Goal: Navigation & Orientation: Find specific page/section

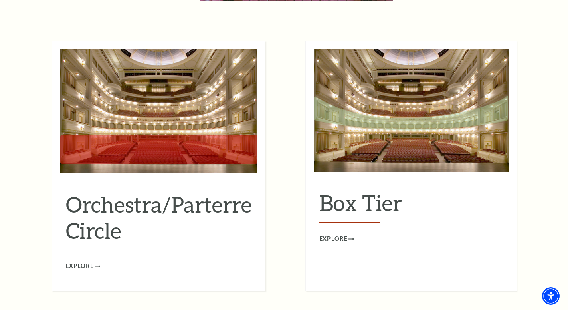
scroll to position [712, 0]
click at [82, 261] on span "Explore" at bounding box center [80, 266] width 28 height 10
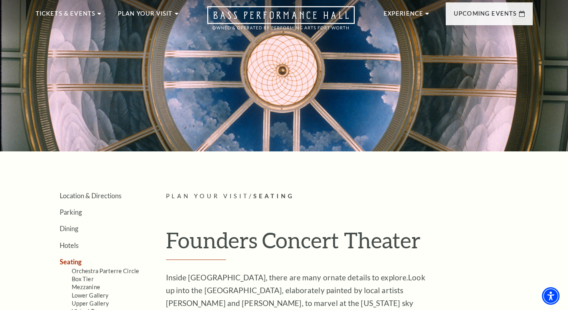
scroll to position [0, 0]
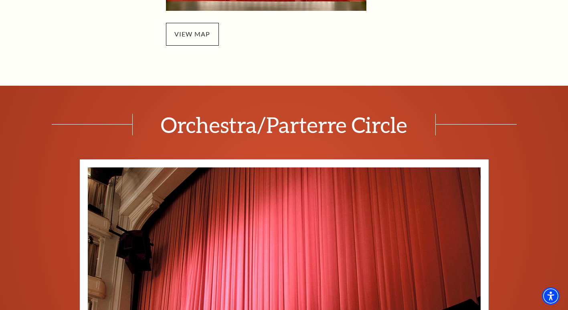
scroll to position [231, 0]
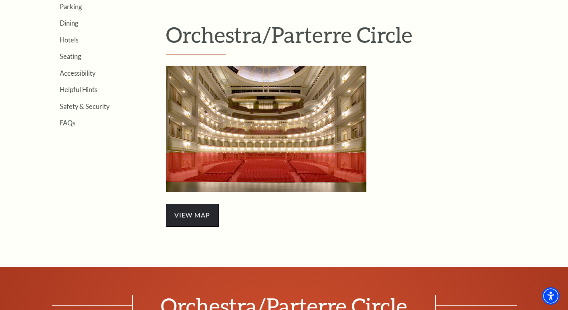
click at [203, 219] on span "view map" at bounding box center [192, 215] width 53 height 22
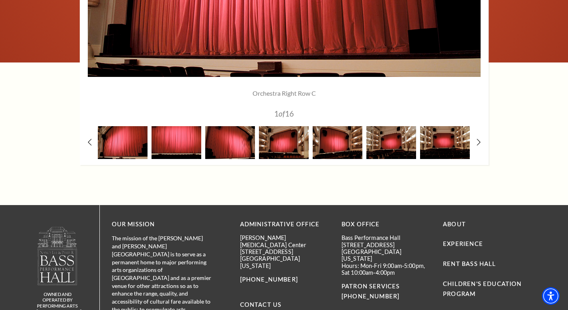
scroll to position [760, 0]
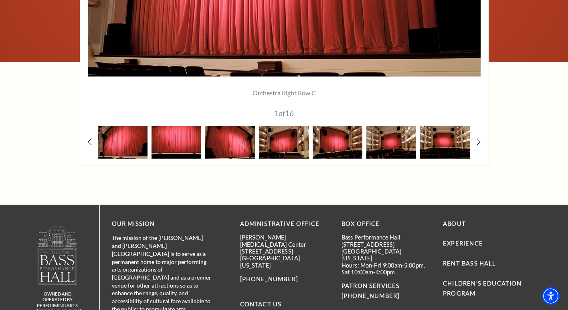
click at [479, 140] on use at bounding box center [478, 141] width 4 height 8
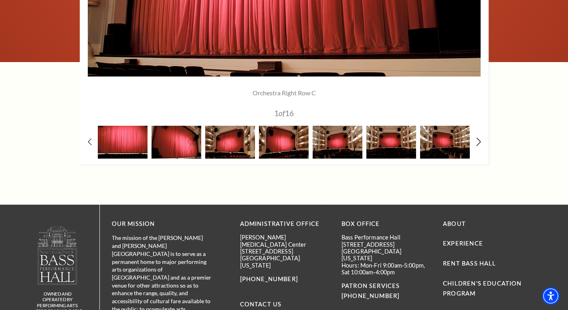
click at [479, 140] on use at bounding box center [478, 141] width 4 height 8
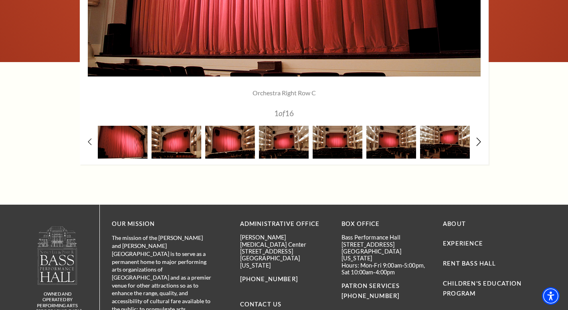
click at [479, 140] on use at bounding box center [478, 141] width 4 height 8
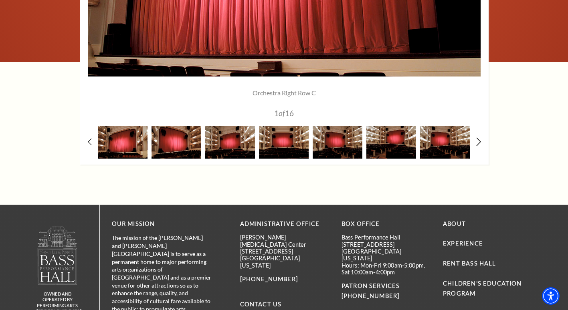
click at [479, 140] on use at bounding box center [478, 141] width 4 height 8
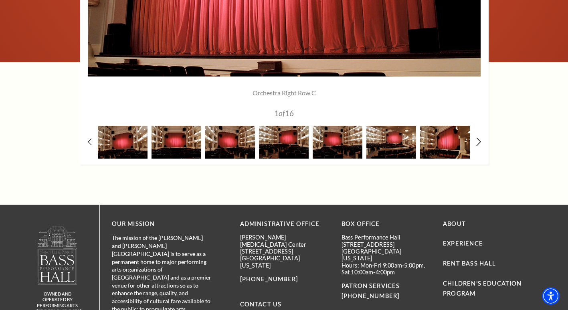
click at [479, 140] on use at bounding box center [478, 141] width 4 height 8
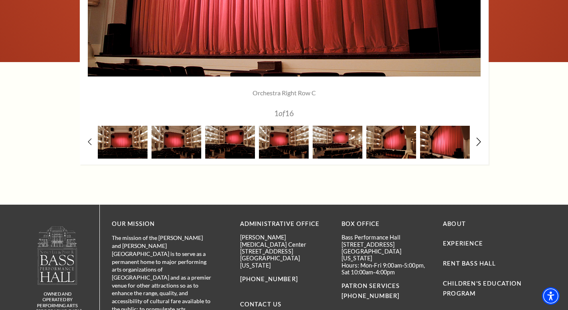
click at [479, 140] on use at bounding box center [478, 141] width 4 height 8
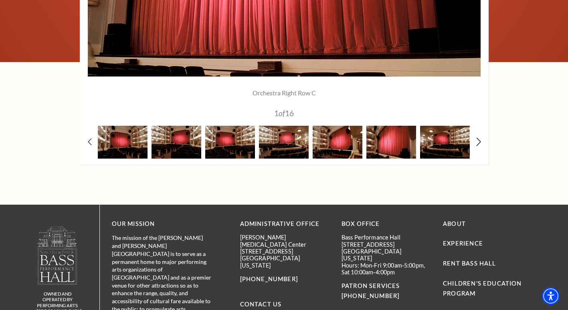
click at [479, 140] on use at bounding box center [478, 141] width 4 height 8
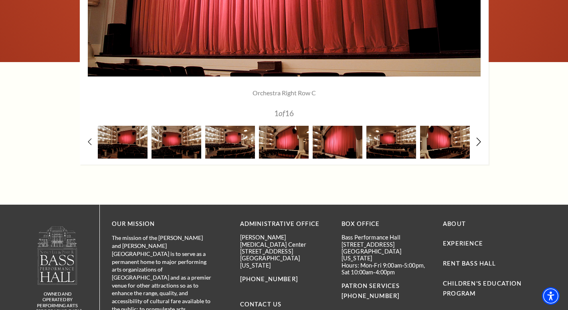
click at [479, 140] on use at bounding box center [478, 141] width 4 height 8
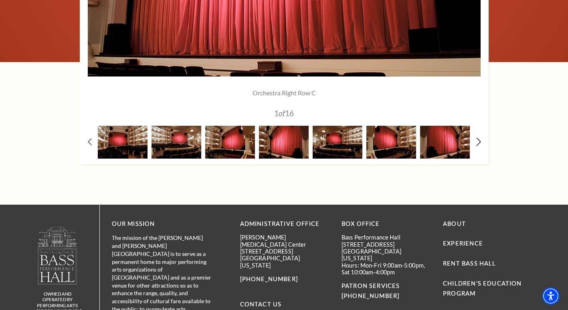
click at [479, 140] on use at bounding box center [478, 141] width 4 height 8
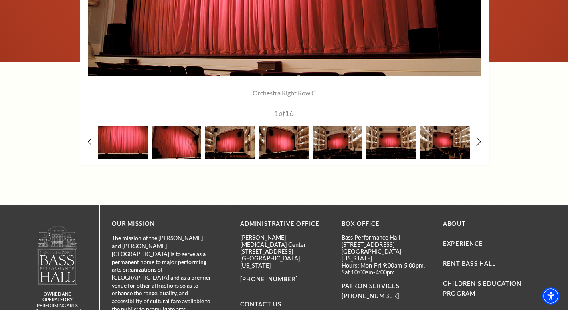
click at [479, 140] on use at bounding box center [478, 141] width 4 height 8
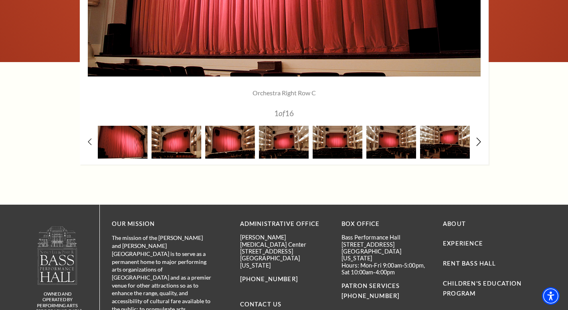
click at [479, 140] on use at bounding box center [478, 141] width 4 height 8
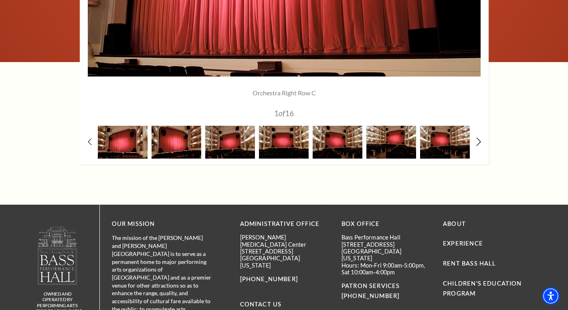
click at [479, 140] on use at bounding box center [478, 141] width 4 height 8
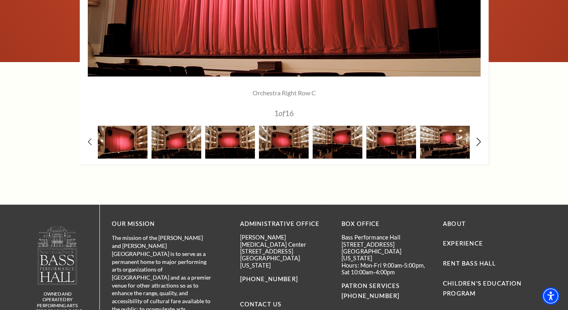
click at [479, 140] on use at bounding box center [478, 141] width 4 height 8
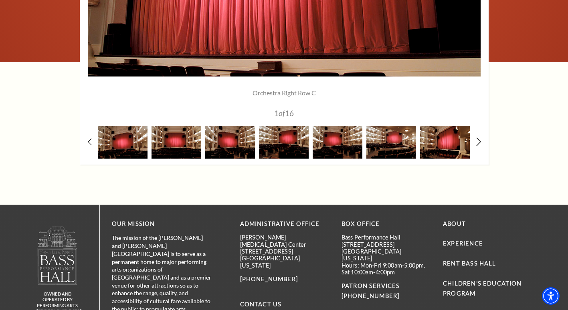
click at [479, 140] on use at bounding box center [478, 141] width 4 height 8
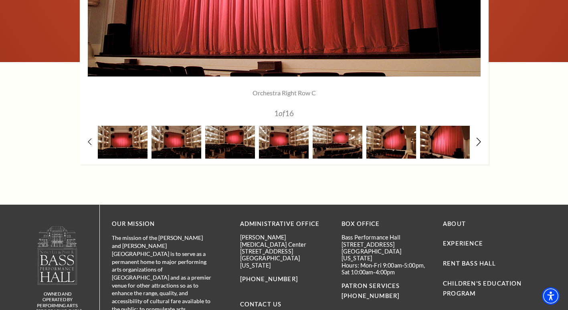
click at [479, 140] on use at bounding box center [478, 141] width 4 height 8
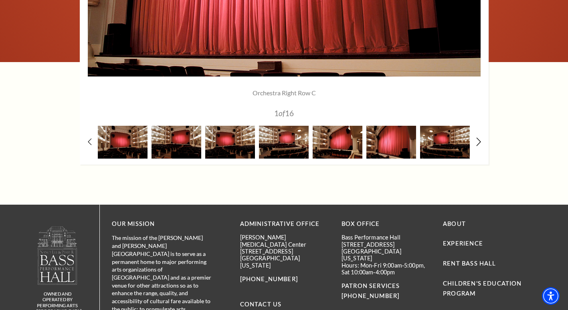
click at [479, 140] on use at bounding box center [478, 141] width 4 height 8
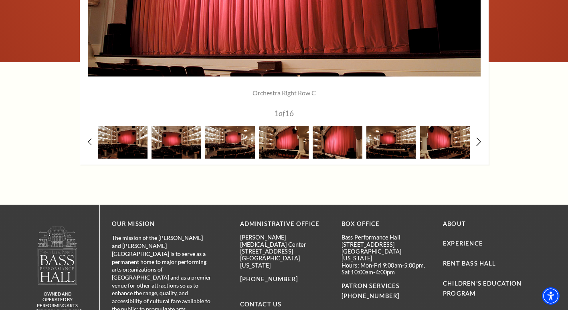
click at [479, 140] on use at bounding box center [478, 141] width 4 height 8
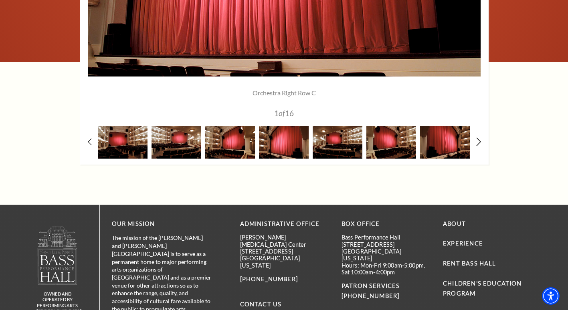
click at [479, 140] on use at bounding box center [478, 141] width 4 height 8
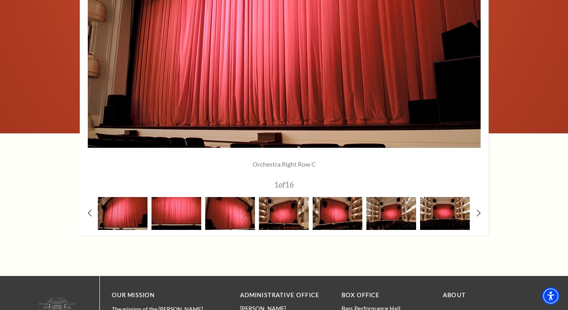
scroll to position [690, 0]
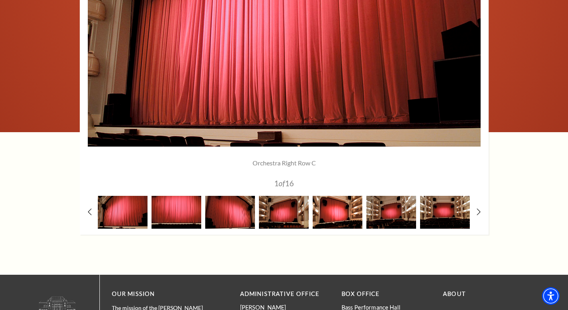
click at [336, 207] on img at bounding box center [337, 212] width 50 height 32
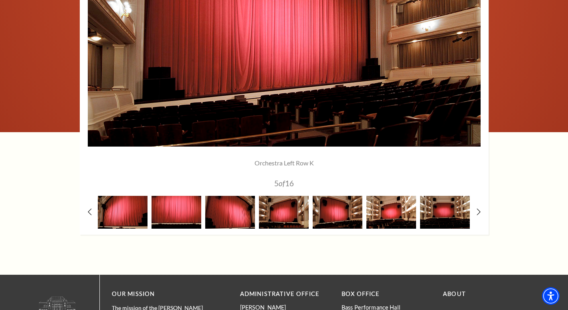
click at [374, 214] on img at bounding box center [391, 212] width 50 height 32
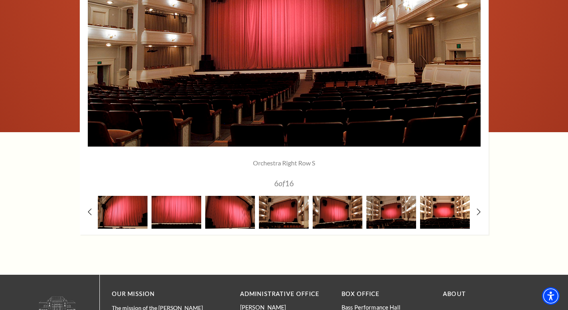
click at [426, 217] on img at bounding box center [445, 212] width 50 height 32
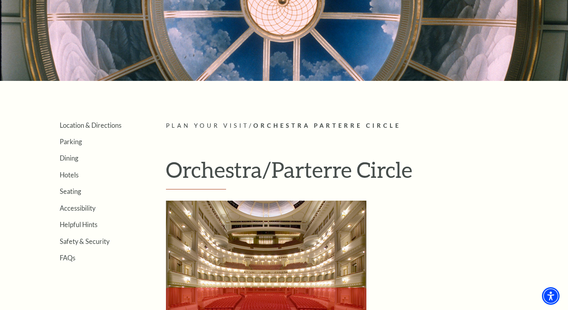
scroll to position [95, 0]
